Goal: Find specific page/section: Find specific page/section

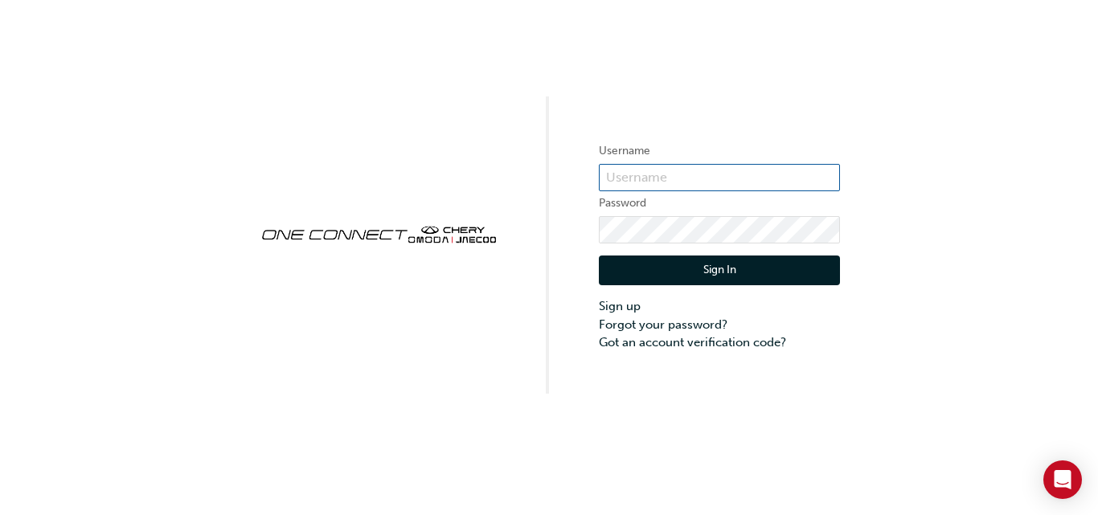
click at [650, 175] on input "text" at bounding box center [719, 177] width 241 height 27
type input "CHAU0704"
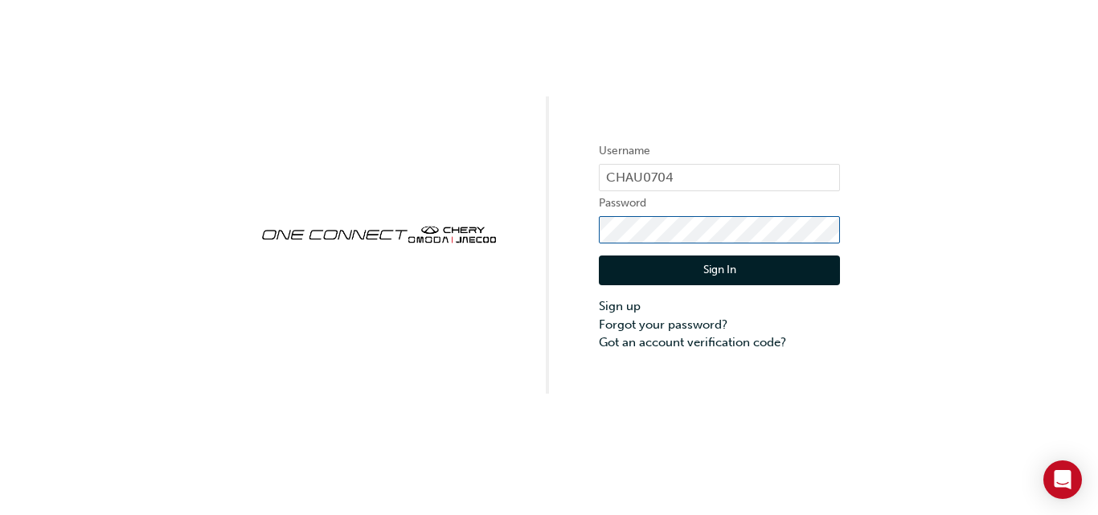
click at [563, 228] on div "Username CHAU0704 Password Sign In Sign up Forgot your password? Got an account…" at bounding box center [549, 197] width 1098 height 394
click button "Sign In" at bounding box center [719, 271] width 241 height 31
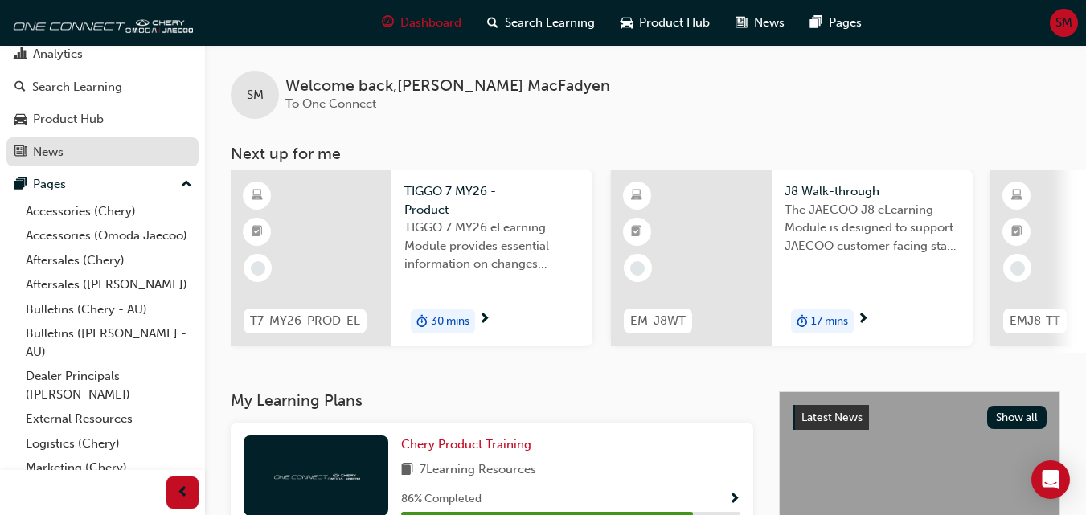
scroll to position [135, 0]
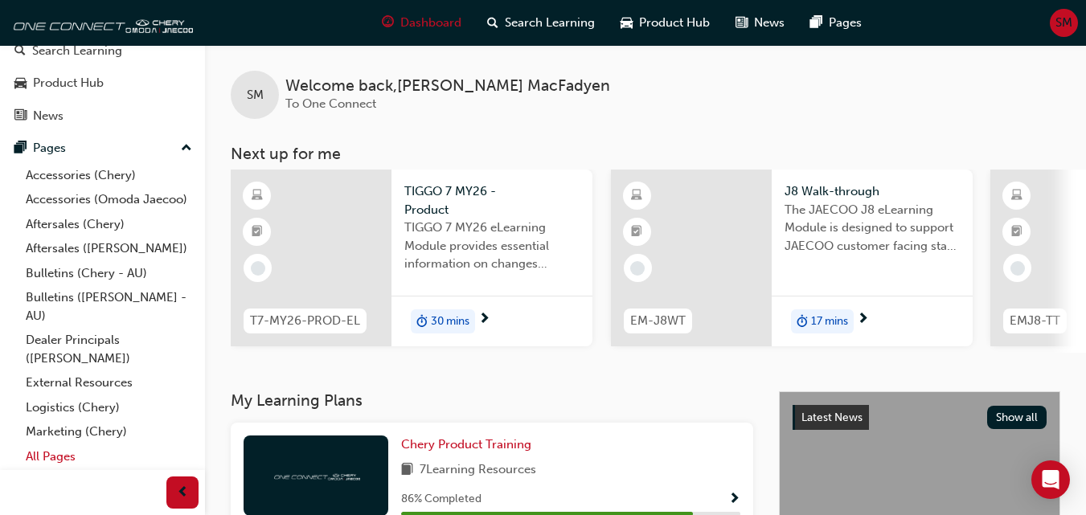
click at [65, 454] on link "All Pages" at bounding box center [108, 457] width 179 height 25
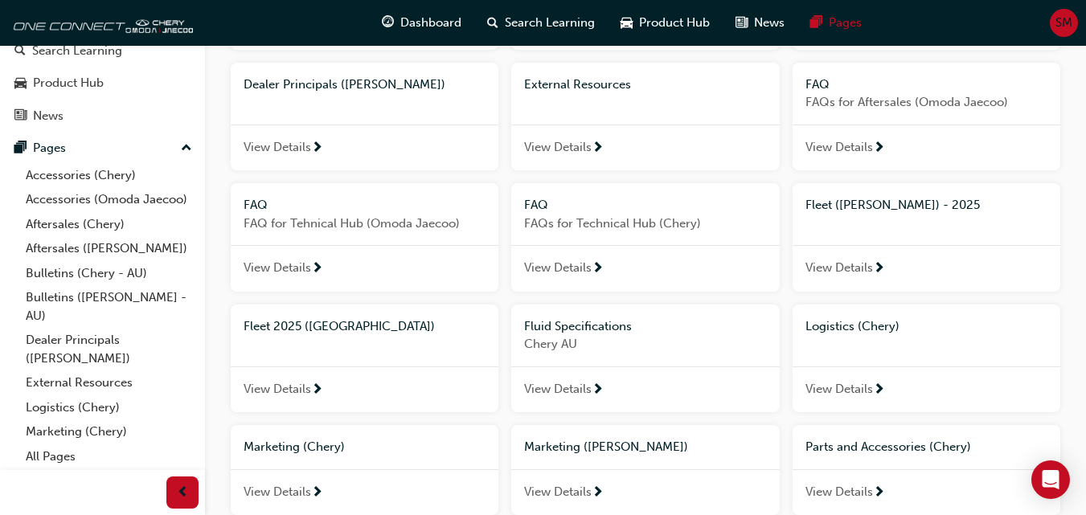
scroll to position [402, 0]
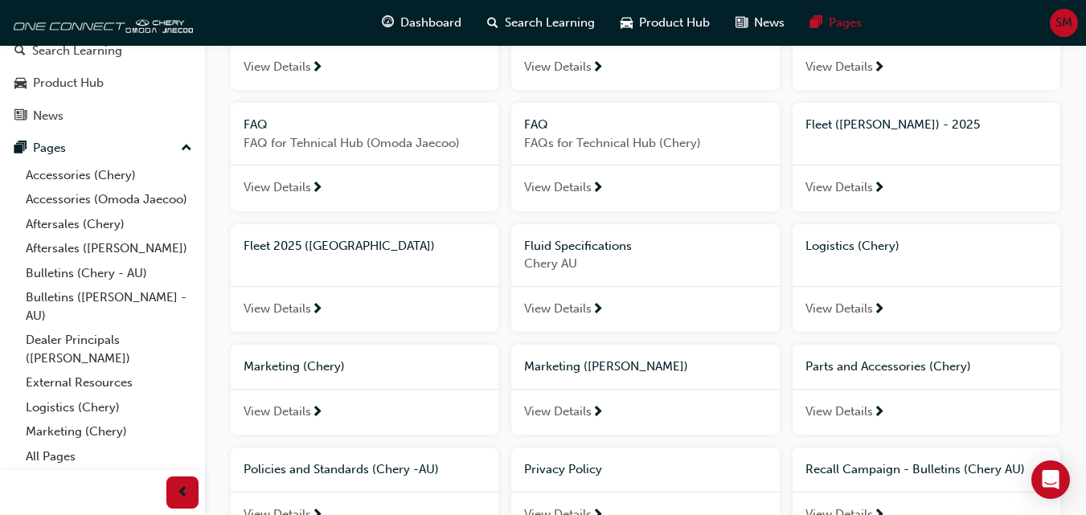
click at [305, 309] on span "View Details" at bounding box center [278, 309] width 68 height 18
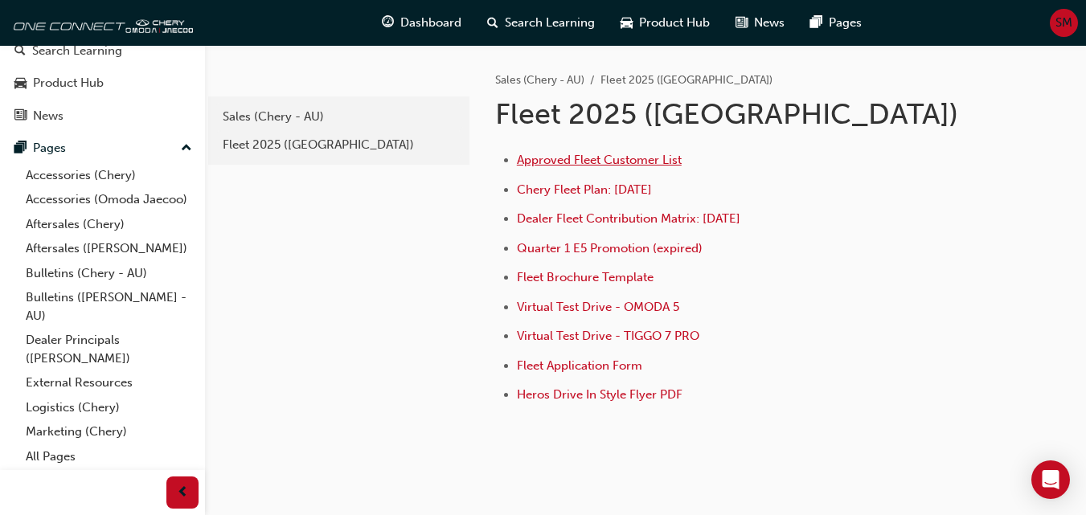
click at [654, 162] on span "Approved Fleet Customer List" at bounding box center [599, 160] width 165 height 14
